Goal: Task Accomplishment & Management: Manage account settings

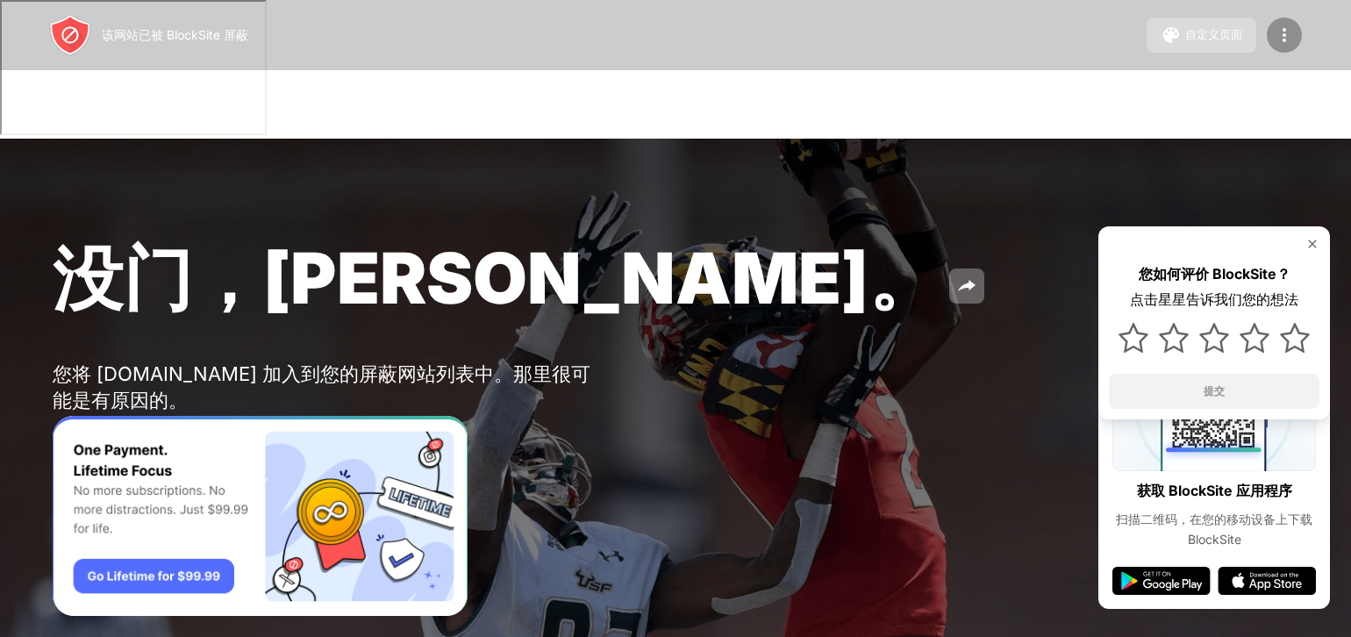
click at [1293, 20] on div at bounding box center [1283, 35] width 35 height 35
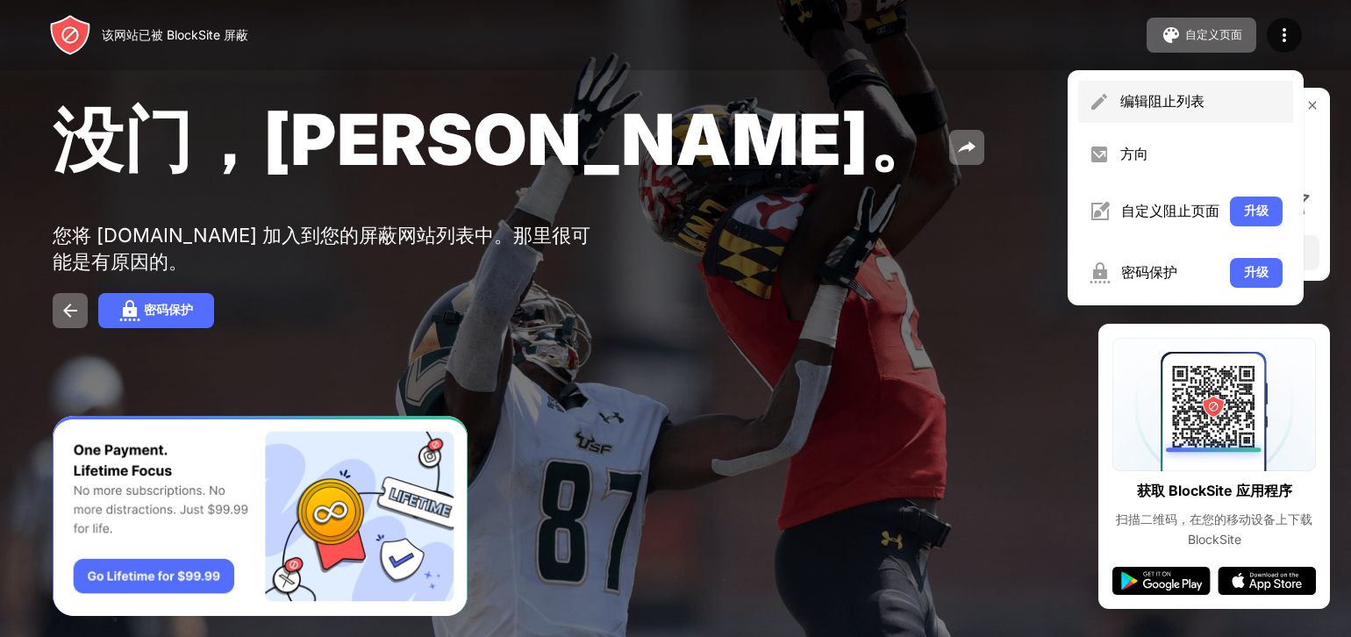
click at [1168, 109] on font "编辑阻止列表" at bounding box center [1162, 101] width 84 height 18
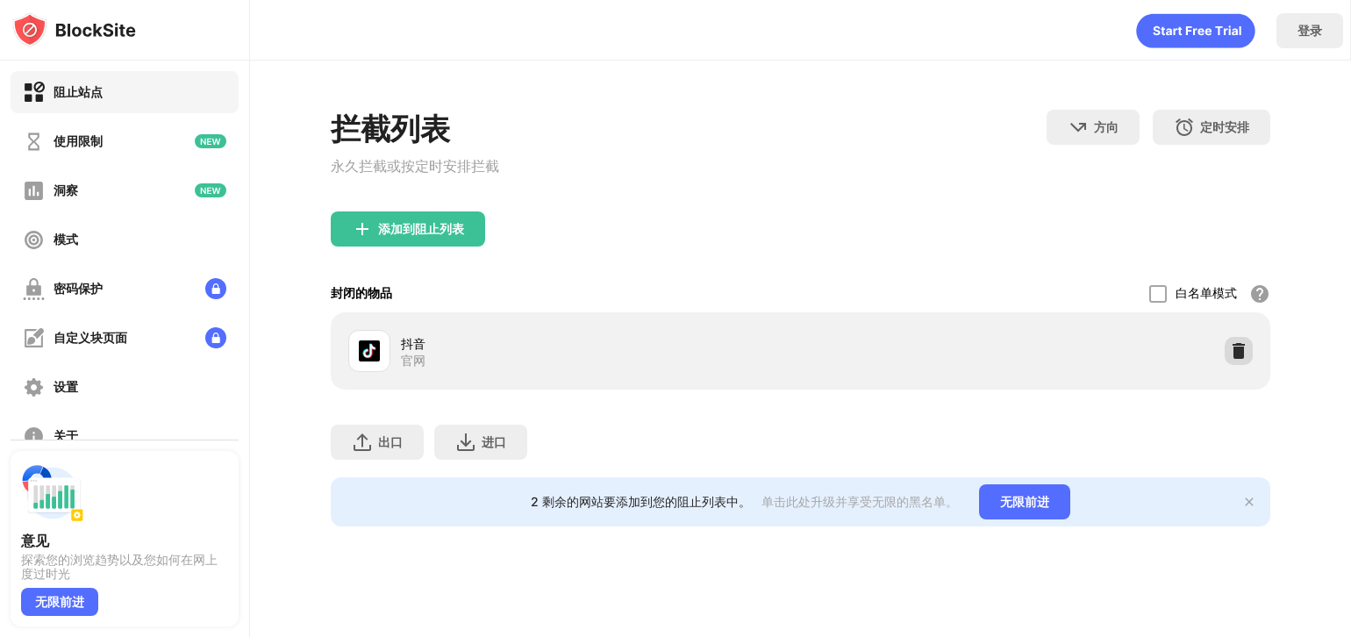
click at [1224, 354] on div at bounding box center [1238, 351] width 28 height 28
